Goal: Information Seeking & Learning: Learn about a topic

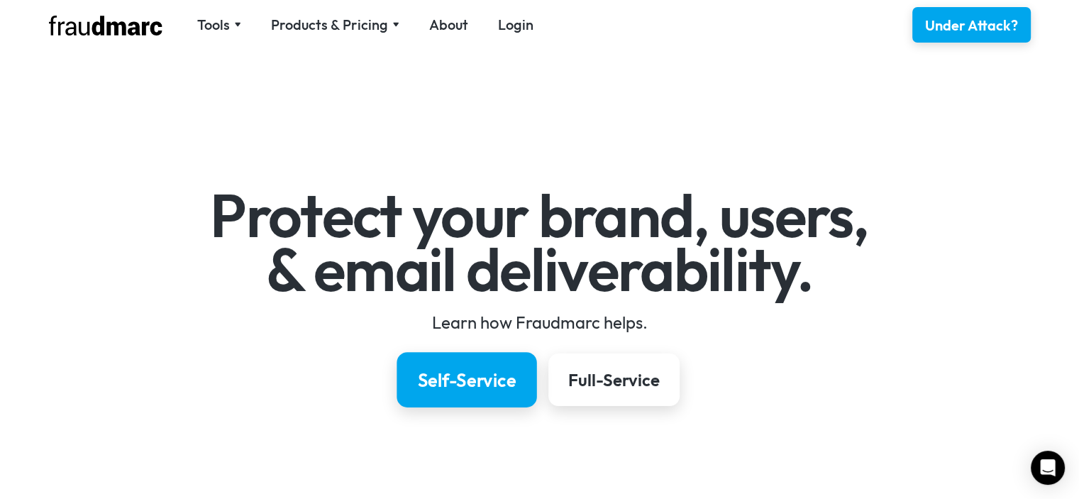
click at [464, 392] on link "Self-Service" at bounding box center [467, 379] width 140 height 55
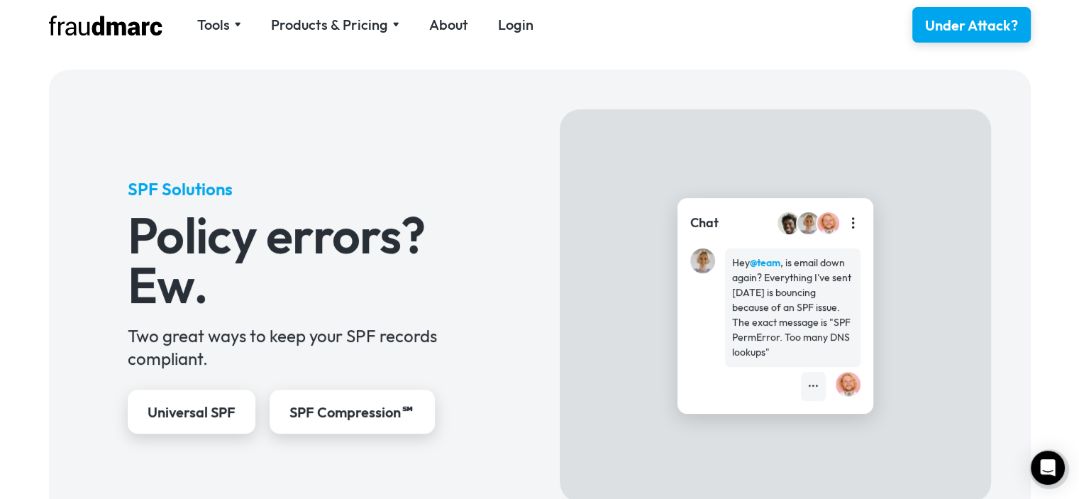
scroll to position [590, 0]
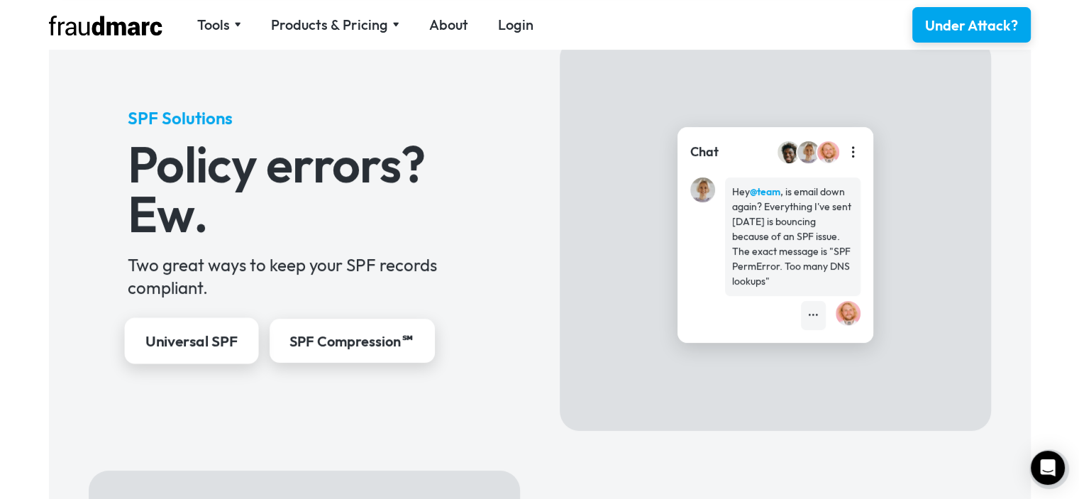
click at [208, 345] on div "Universal SPF" at bounding box center [191, 341] width 92 height 21
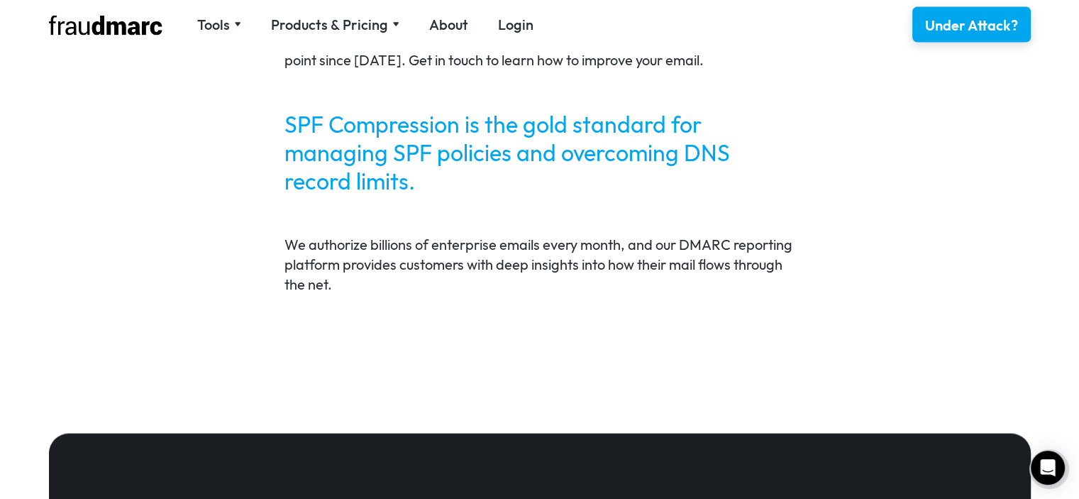
scroll to position [3136, 0]
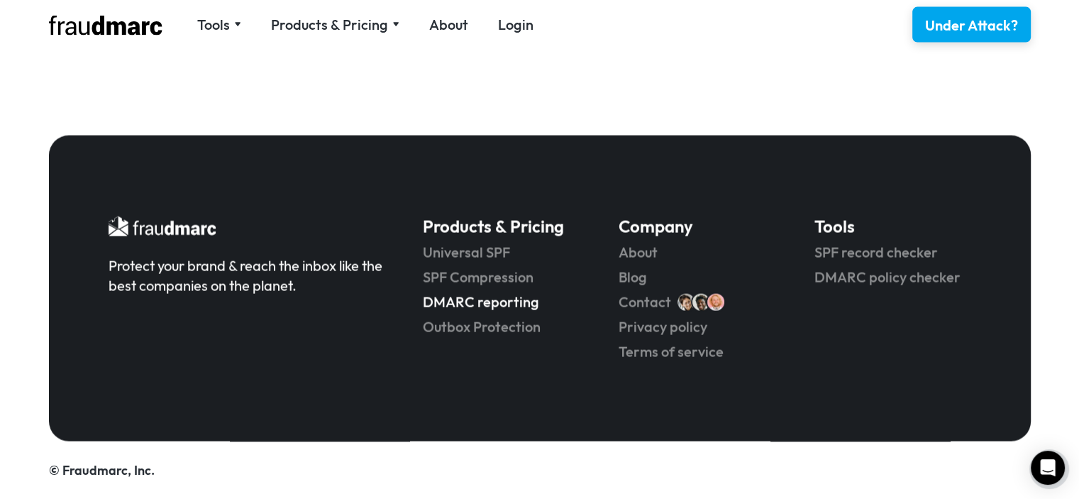
click at [453, 306] on link "DMARC reporting" at bounding box center [501, 302] width 156 height 20
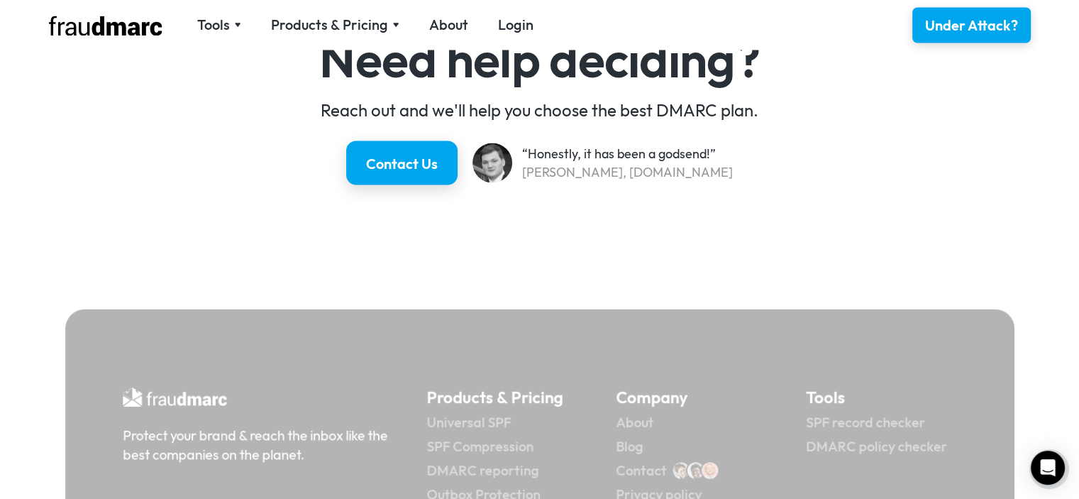
scroll to position [2796, 0]
